Goal: Transaction & Acquisition: Purchase product/service

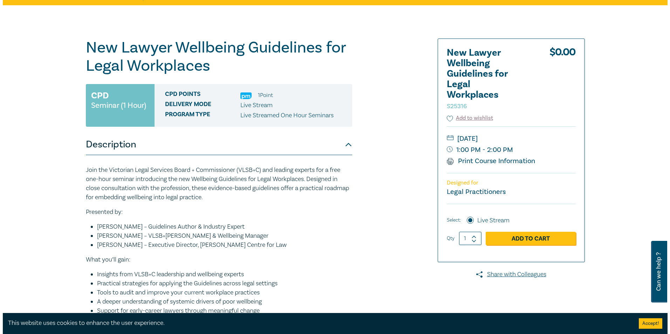
scroll to position [70, 0]
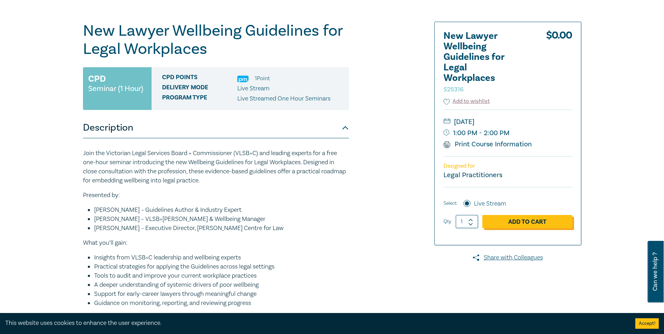
click at [498, 220] on link "Add to Cart" at bounding box center [528, 221] width 90 height 13
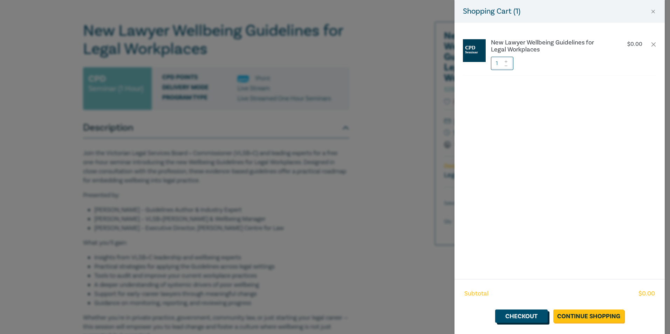
click at [547, 315] on link "Checkout" at bounding box center [521, 316] width 53 height 13
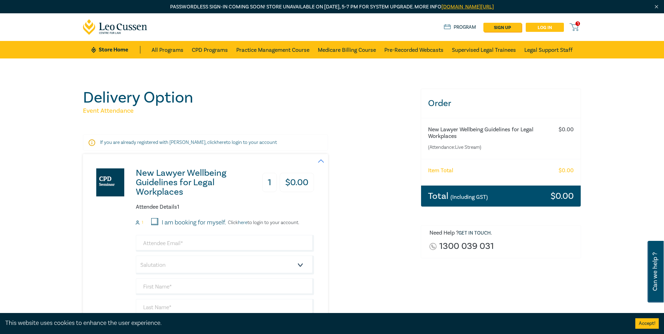
click at [550, 29] on link "Log in" at bounding box center [545, 27] width 38 height 9
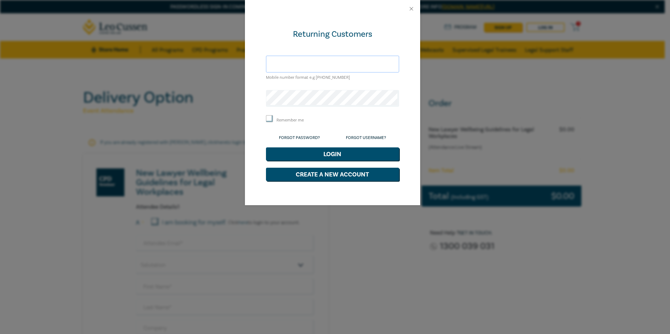
click at [334, 62] on input "text" at bounding box center [332, 64] width 133 height 17
click at [332, 47] on form "Returning Customers Mobile number format e.g [PHONE_NUMBER] Remember me Forgot …" at bounding box center [332, 105] width 133 height 152
click at [325, 65] on input "text" at bounding box center [332, 64] width 133 height 17
click at [353, 42] on form "Returning Customers Mobile number format e.g [PHONE_NUMBER] Remember me Forgot …" at bounding box center [332, 105] width 133 height 152
click at [336, 67] on input "text" at bounding box center [332, 64] width 133 height 17
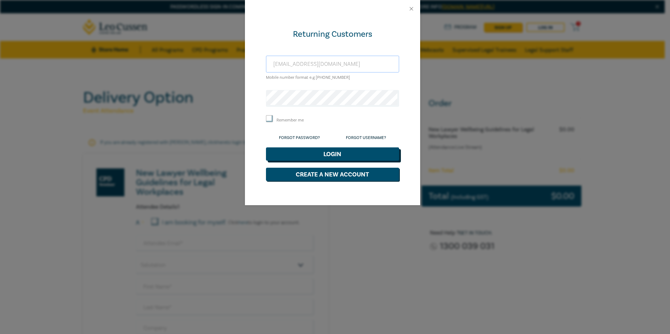
type input "[EMAIL_ADDRESS][DOMAIN_NAME]"
click at [325, 154] on button "Login" at bounding box center [332, 153] width 133 height 13
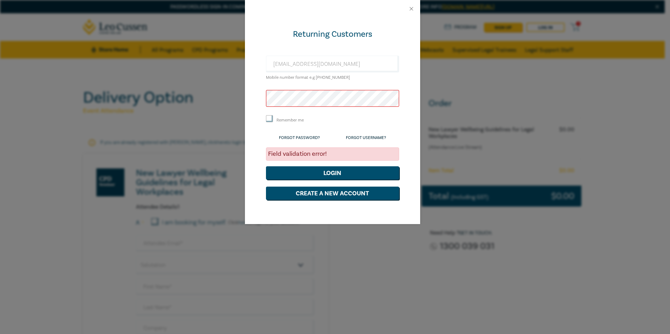
click at [266, 166] on button "Login" at bounding box center [332, 172] width 133 height 13
click at [309, 137] on link "Forgot Password?" at bounding box center [299, 137] width 41 height 5
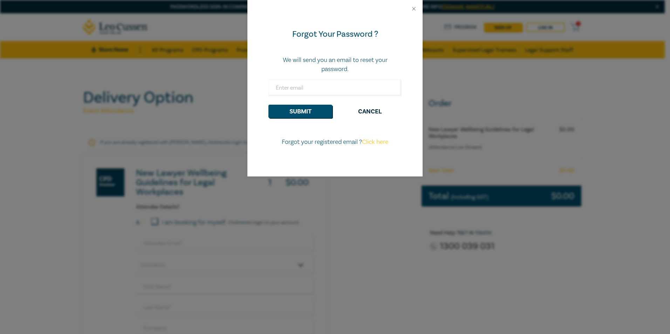
click at [317, 96] on form "Forgot Your Password ? We will send you an email to reset your password. Submit…" at bounding box center [334, 75] width 133 height 92
drag, startPoint x: 319, startPoint y: 90, endPoint x: 323, endPoint y: 89, distance: 3.5
click at [319, 89] on input "email" at bounding box center [334, 88] width 133 height 17
click at [279, 86] on input "email" at bounding box center [334, 88] width 133 height 17
type input "[EMAIL_ADDRESS][DOMAIN_NAME]"
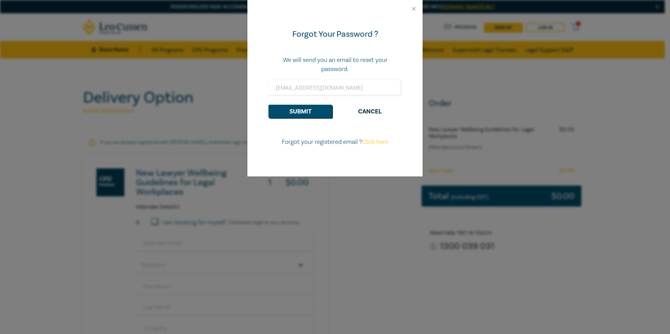
click at [275, 147] on div "Forgot Your Password ? We will send you an email to reset your password. [EMAIL…" at bounding box center [334, 97] width 175 height 159
click at [289, 114] on button "Submit" at bounding box center [300, 111] width 64 height 13
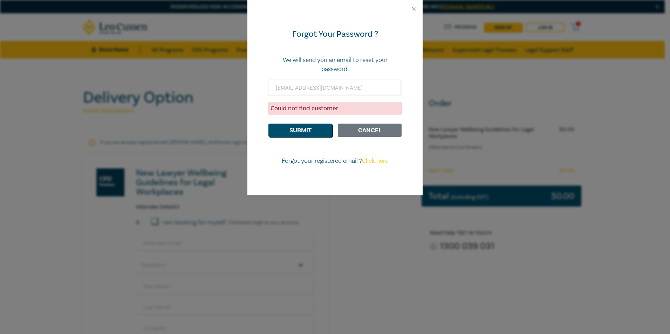
click at [364, 134] on button "Cancel" at bounding box center [370, 130] width 64 height 13
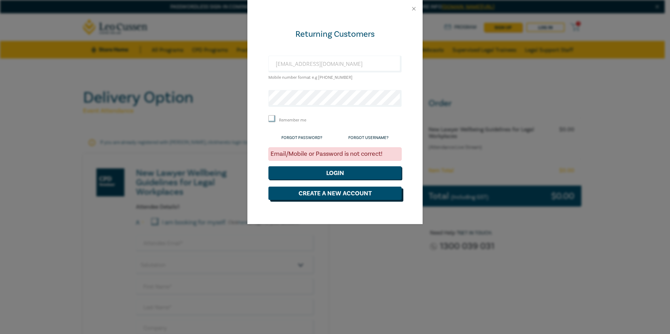
click at [373, 198] on button "Create a New Account" at bounding box center [334, 193] width 133 height 13
select select "AU"
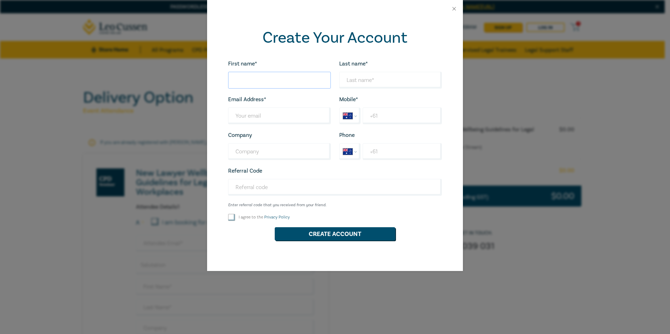
click at [252, 80] on input "First name*" at bounding box center [279, 80] width 103 height 17
type input "[PERSON_NAME]"
click at [365, 79] on input "Last name*" at bounding box center [390, 80] width 103 height 17
type input "Cancela"
drag, startPoint x: 285, startPoint y: 121, endPoint x: 335, endPoint y: 122, distance: 49.7
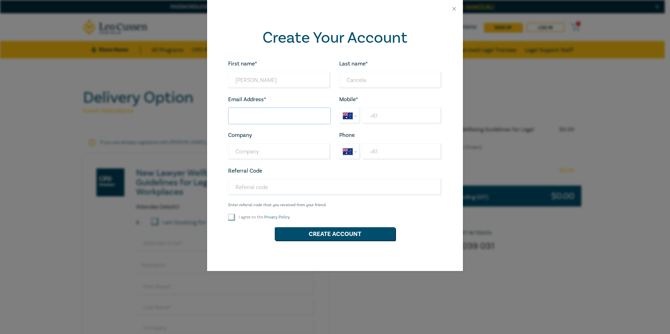
click at [285, 121] on input "Last name*" at bounding box center [279, 116] width 103 height 17
type input "[EMAIL_ADDRESS][DOMAIN_NAME]"
click at [257, 144] on div "Company Looks good!" at bounding box center [279, 145] width 111 height 29
click at [257, 150] on input "Company" at bounding box center [279, 151] width 103 height 17
click at [378, 110] on input "+61" at bounding box center [401, 116] width 79 height 17
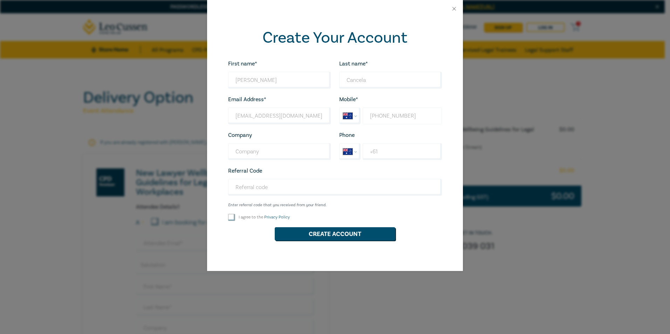
type input "[PHONE_NUMBER]"
click at [228, 217] on input "I agree to the Privacy Policy" at bounding box center [231, 217] width 7 height 7
checkbox input "true"
click at [314, 236] on button "Create Account" at bounding box center [335, 233] width 120 height 13
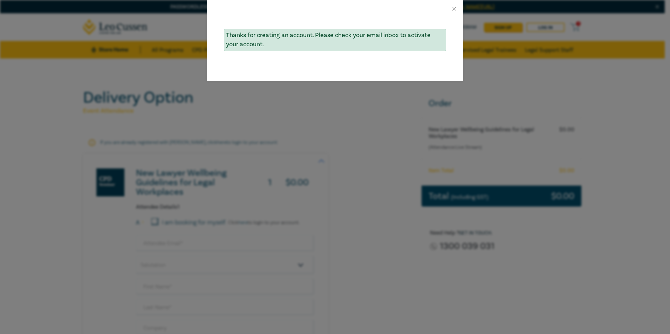
click at [362, 59] on div "Thanks for creating an account. Please check your email inbox to activate your …" at bounding box center [335, 49] width 256 height 63
click at [367, 32] on div "Thanks for creating an account. Please check your email inbox to activate your …" at bounding box center [335, 40] width 222 height 22
click at [451, 9] on button "Close" at bounding box center [454, 9] width 6 height 6
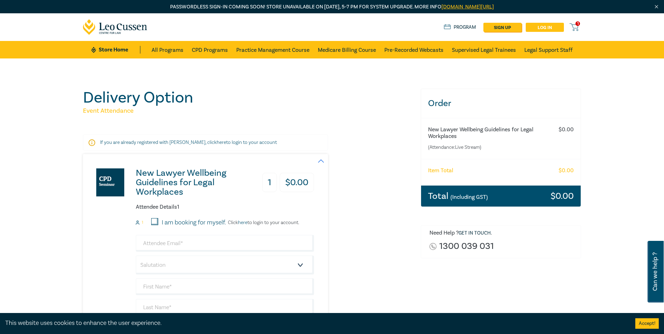
click at [548, 29] on link "Log in" at bounding box center [545, 27] width 38 height 9
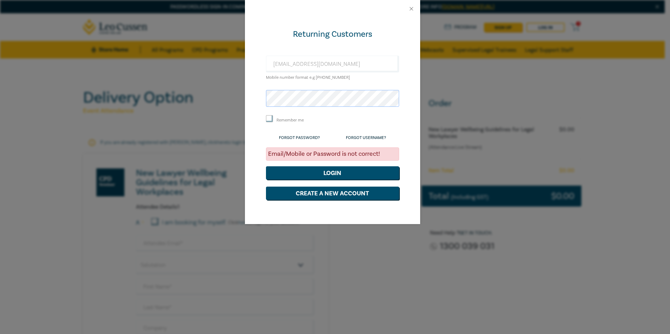
click at [224, 100] on div "Returning Customers [EMAIL_ADDRESS][DOMAIN_NAME] Mobile number format e.g [PHON…" at bounding box center [335, 167] width 670 height 334
click at [337, 110] on form "Returning Customers [EMAIL_ADDRESS][DOMAIN_NAME] Mobile number format e.g [PHON…" at bounding box center [332, 114] width 133 height 171
click at [323, 172] on button "Login" at bounding box center [332, 172] width 133 height 13
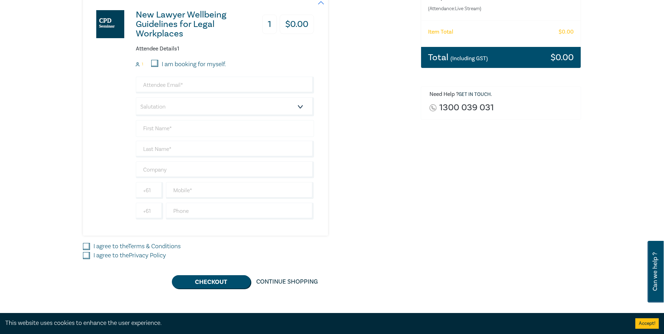
scroll to position [140, 0]
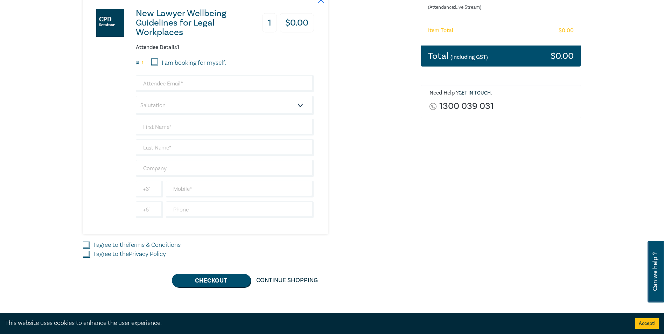
click at [157, 62] on input "I am booking for myself." at bounding box center [154, 61] width 7 height 7
checkbox input "true"
type input "[EMAIL_ADDRESS][DOMAIN_NAME]"
type input "[PERSON_NAME]"
type input "Cancela"
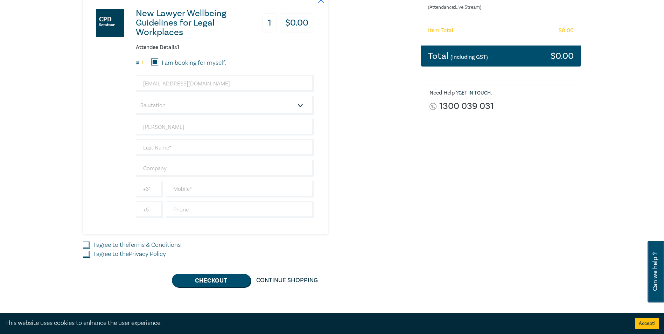
type input "452270722"
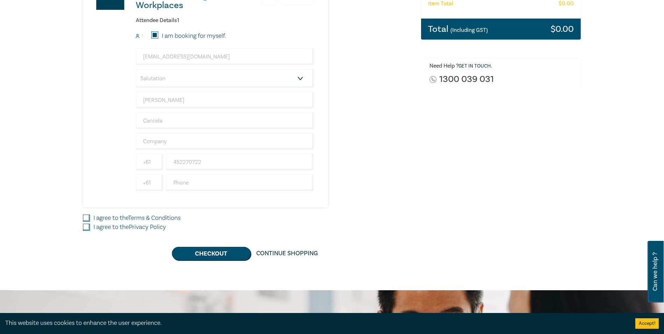
scroll to position [175, 0]
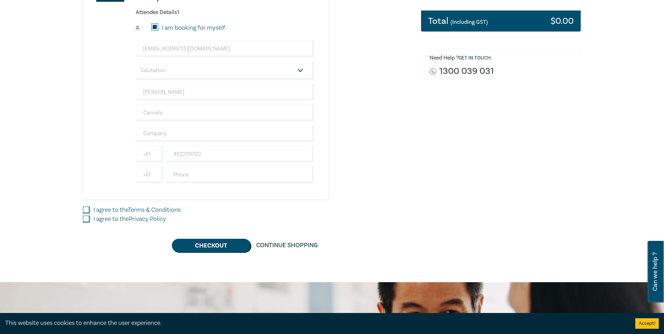
click at [88, 213] on input "I agree to the Terms & Conditions" at bounding box center [86, 210] width 7 height 7
checkbox input "true"
click at [83, 221] on input "I agree to the Privacy Policy" at bounding box center [86, 219] width 7 height 7
checkbox input "true"
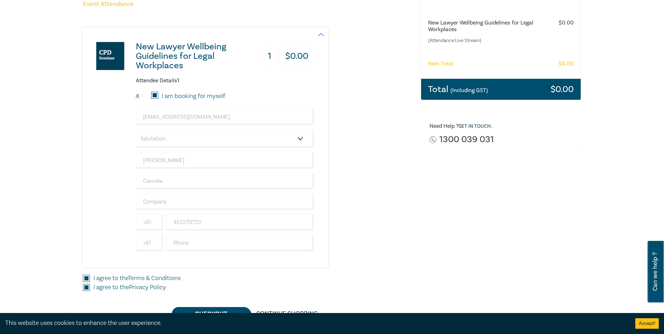
scroll to position [140, 0]
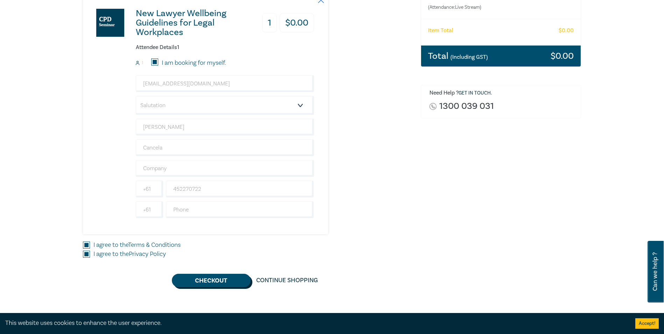
click at [220, 278] on button "Checkout" at bounding box center [211, 280] width 79 height 13
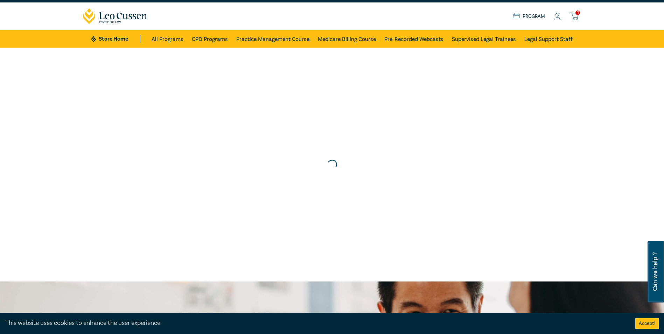
scroll to position [0, 0]
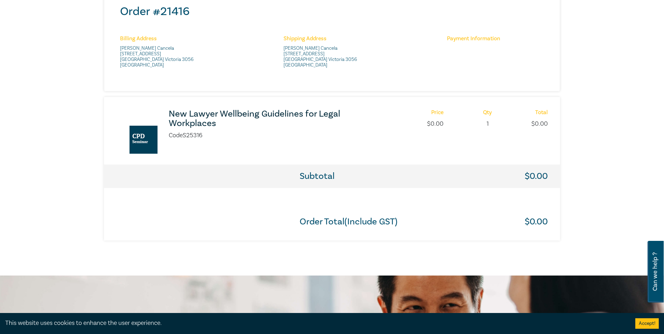
scroll to position [280, 0]
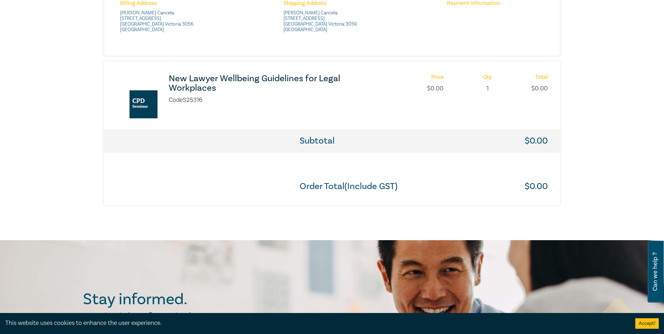
click at [236, 82] on h3 "New Lawyer Wellbeing Guidelines for Legal Workplaces" at bounding box center [262, 83] width 186 height 19
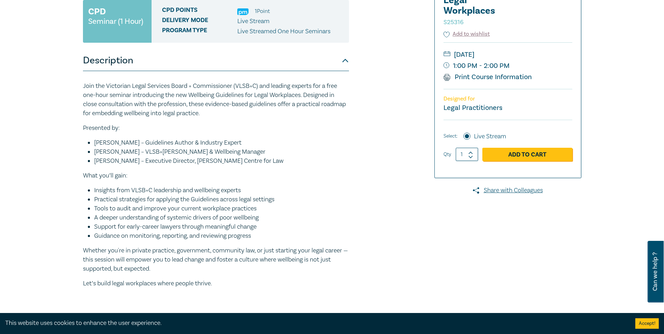
scroll to position [70, 0]
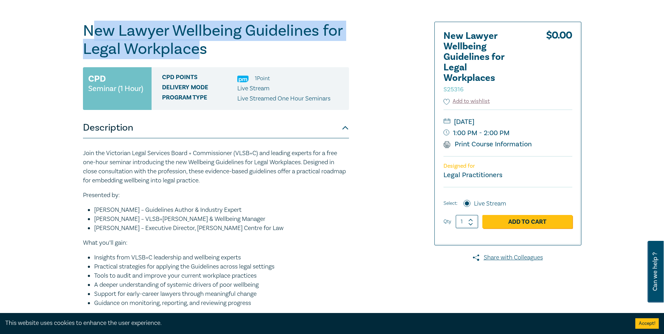
drag, startPoint x: 89, startPoint y: 32, endPoint x: 198, endPoint y: 51, distance: 110.9
click at [199, 51] on h1 "New Lawyer Wellbeing Guidelines for Legal Workplaces S25316" at bounding box center [216, 40] width 266 height 36
drag, startPoint x: 198, startPoint y: 51, endPoint x: 92, endPoint y: 24, distance: 108.7
click at [118, 24] on h1 "New Lawyer Wellbeing Guidelines for Legal Workplaces S25316" at bounding box center [216, 40] width 266 height 36
drag, startPoint x: 83, startPoint y: 27, endPoint x: 212, endPoint y: 51, distance: 131.3
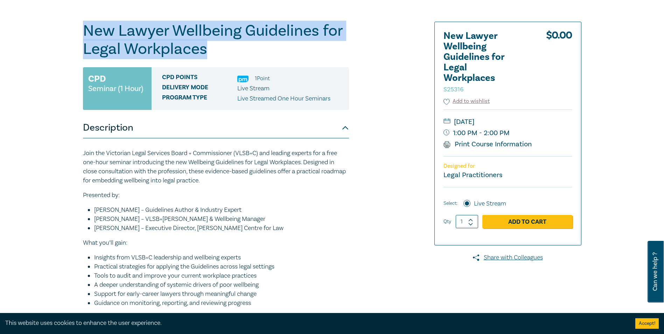
click at [212, 51] on h1 "New Lawyer Wellbeing Guidelines for Legal Workplaces S25316" at bounding box center [216, 40] width 266 height 36
copy h1 "New Lawyer Wellbeing Guidelines for Legal Workplaces"
drag, startPoint x: 473, startPoint y: 145, endPoint x: 105, endPoint y: 290, distance: 395.7
click at [473, 145] on link "Print Course Information" at bounding box center [488, 144] width 89 height 9
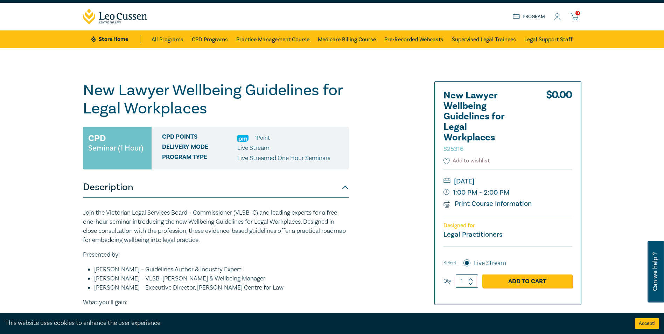
scroll to position [0, 0]
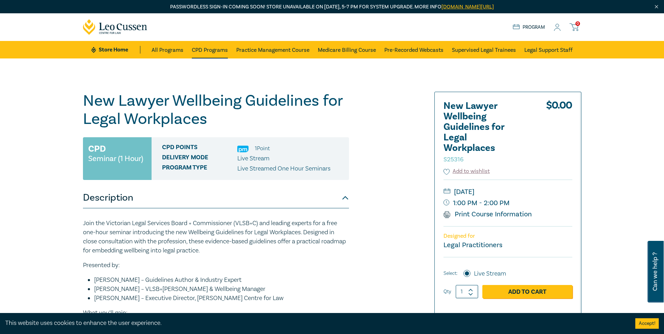
click at [207, 53] on link "CPD Programs" at bounding box center [210, 50] width 36 height 18
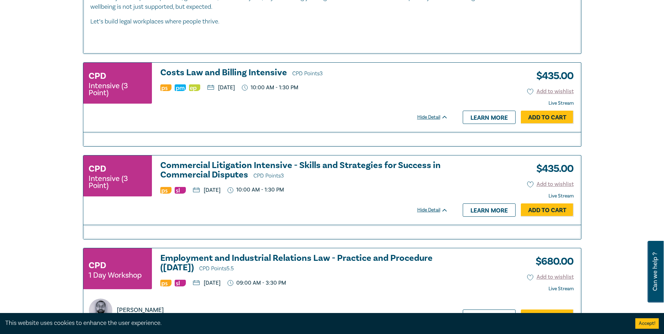
scroll to position [2522, 0]
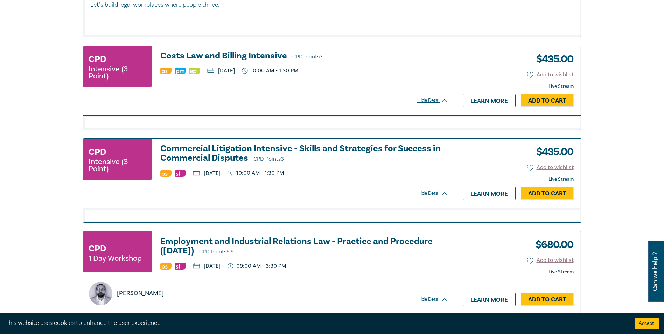
click at [438, 196] on div "Hide Detail" at bounding box center [436, 193] width 39 height 7
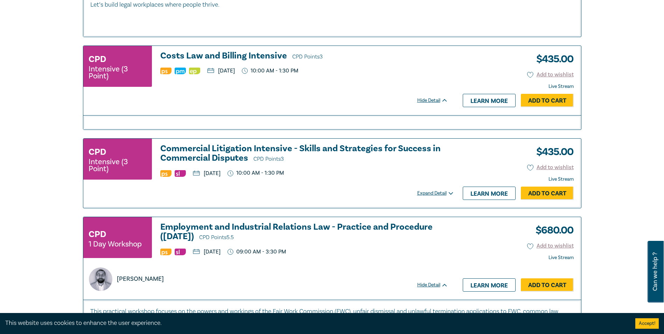
click at [438, 196] on div "Expand Detail" at bounding box center [436, 193] width 39 height 7
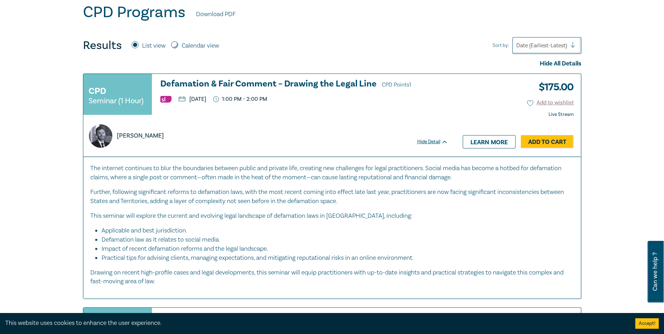
scroll to position [245, 0]
